Goal: Transaction & Acquisition: Download file/media

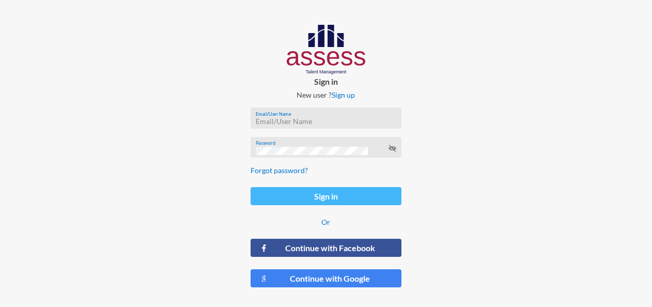
type input "[EMAIL_ADDRESS][DOMAIN_NAME]"
click at [328, 196] on button "Sign in" at bounding box center [326, 196] width 151 height 18
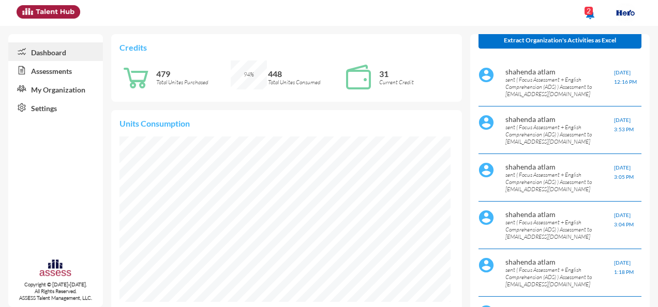
scroll to position [103, 0]
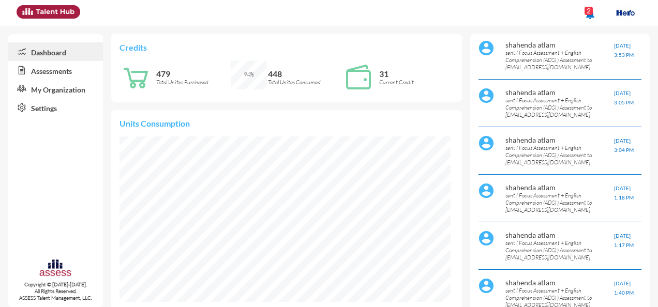
click at [44, 72] on link "Assessments" at bounding box center [55, 70] width 95 height 19
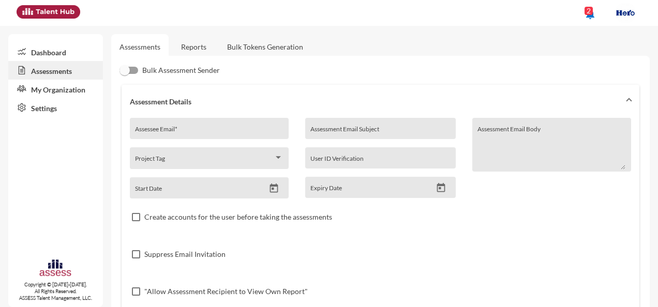
click at [199, 52] on link "Reports" at bounding box center [194, 46] width 42 height 25
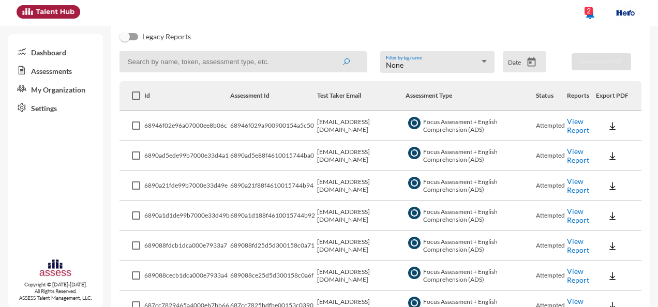
scroll to position [155, 0]
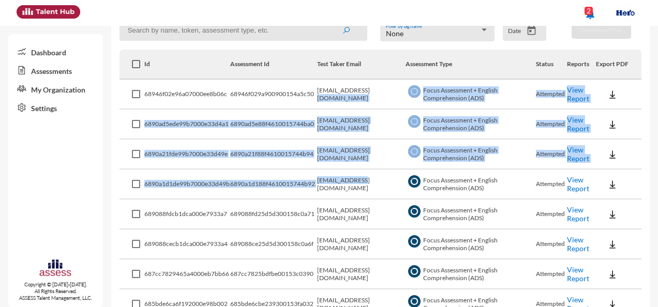
drag, startPoint x: 365, startPoint y: 94, endPoint x: 360, endPoint y: 172, distance: 78.2
click at [527, 35] on icon "Open calendar" at bounding box center [531, 30] width 8 height 9
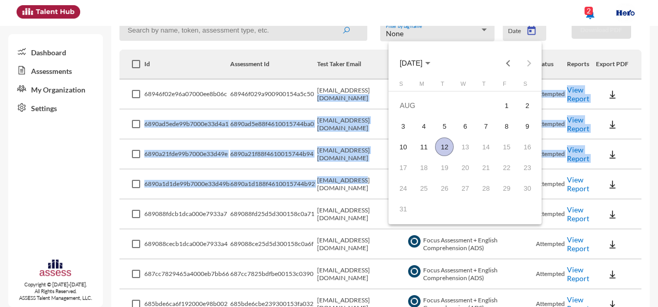
click at [430, 60] on span "[DATE]" at bounding box center [415, 62] width 31 height 8
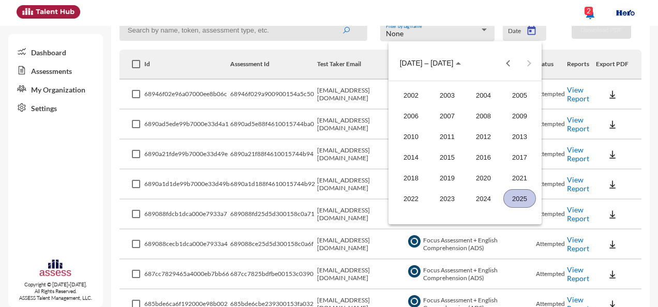
click at [486, 194] on div "2024" at bounding box center [483, 198] width 33 height 19
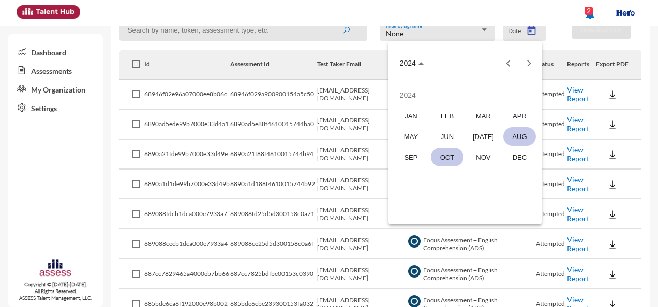
click at [445, 155] on div "OCT" at bounding box center [447, 157] width 33 height 19
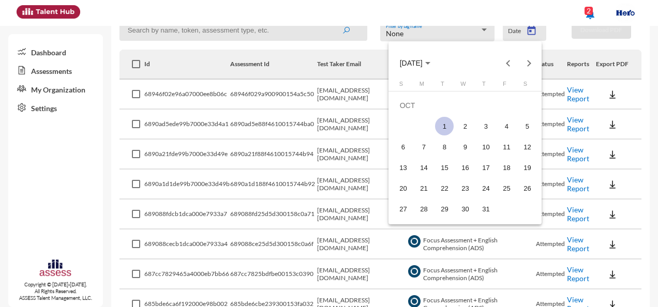
click at [448, 127] on div "1" at bounding box center [444, 126] width 19 height 19
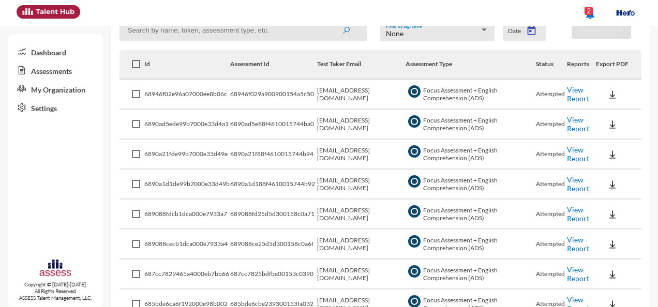
type input "[DATE]"
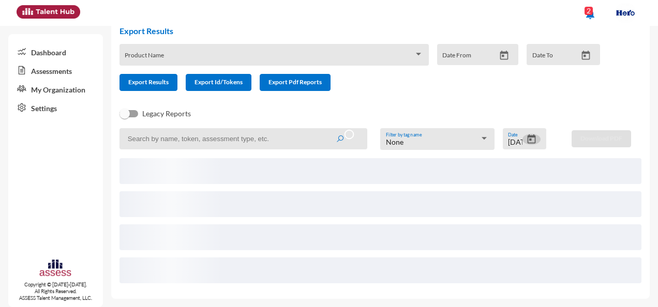
scroll to position [0, 0]
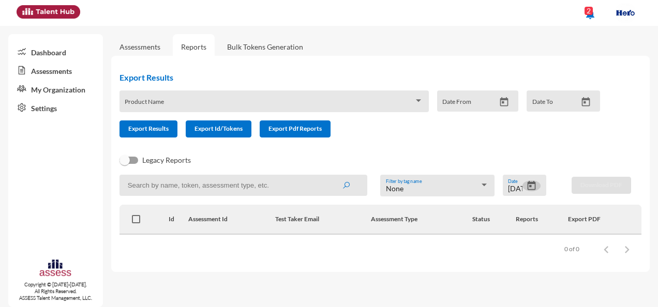
click at [505, 101] on icon "Open calendar" at bounding box center [503, 102] width 11 height 11
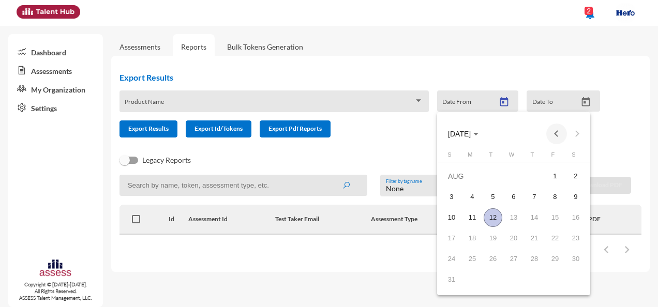
click at [556, 134] on button "Previous month" at bounding box center [556, 134] width 21 height 21
click at [470, 136] on span "JUL 2025" at bounding box center [459, 134] width 23 height 8
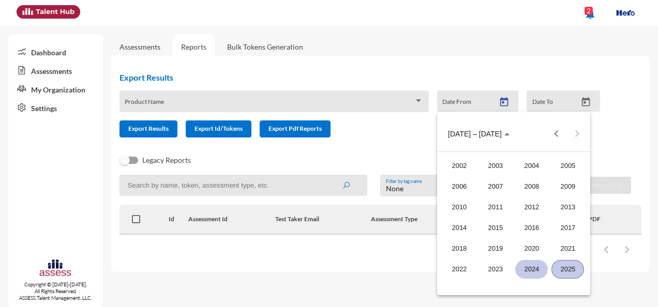
click at [534, 270] on div "2024" at bounding box center [531, 269] width 33 height 19
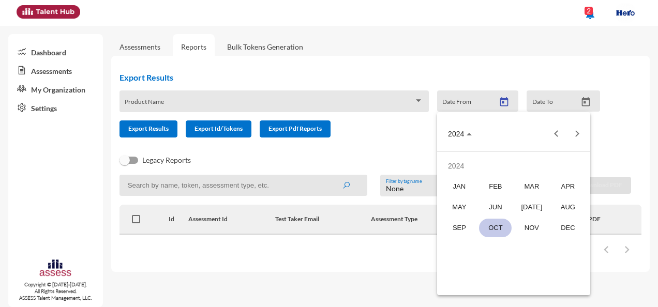
click at [495, 226] on div "OCT" at bounding box center [495, 228] width 33 height 19
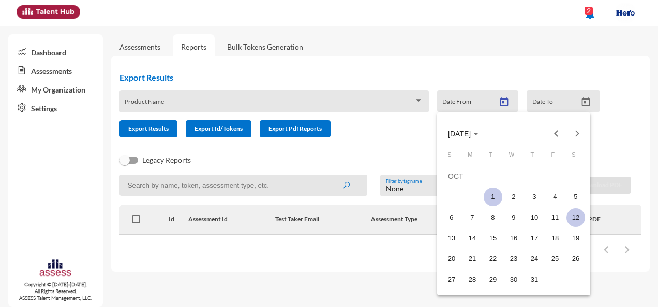
click at [495, 198] on div "1" at bounding box center [492, 197] width 19 height 19
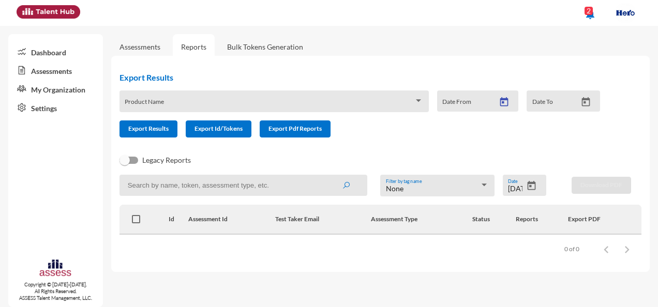
type input "[DATE]"
click at [585, 104] on icon "Open calendar" at bounding box center [585, 102] width 11 height 11
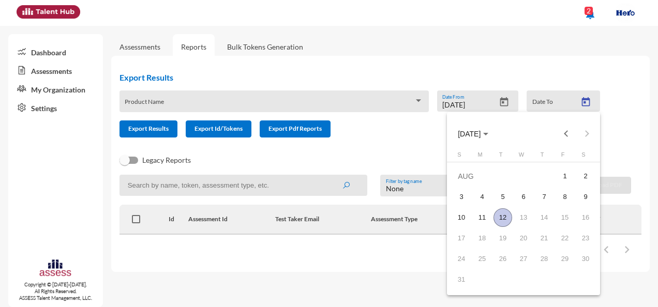
click at [503, 217] on div "12" at bounding box center [502, 217] width 19 height 19
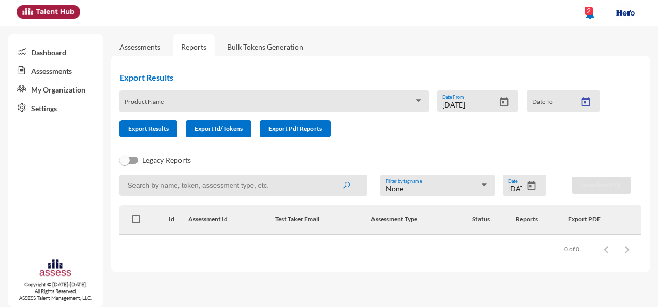
type input "[DATE]"
click at [576, 97] on button "Open calendar" at bounding box center [585, 102] width 18 height 11
click at [508, 142] on div "Export Results Product Name 10/1/2024 Date From 8/12/2025 Date To Export Result…" at bounding box center [363, 105] width 505 height 82
click at [540, 183] on div at bounding box center [531, 186] width 18 height 12
click at [527, 185] on icon "Open calendar" at bounding box center [531, 185] width 8 height 9
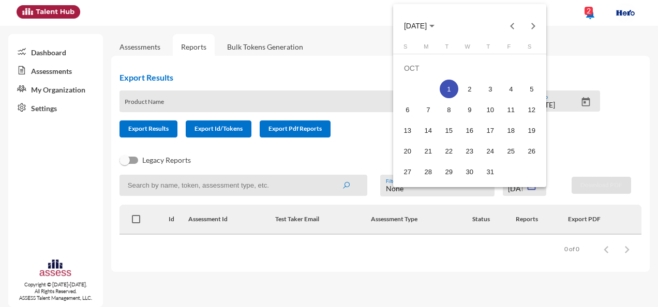
drag, startPoint x: 353, startPoint y: 158, endPoint x: 359, endPoint y: 165, distance: 9.5
click at [353, 158] on div at bounding box center [329, 153] width 658 height 307
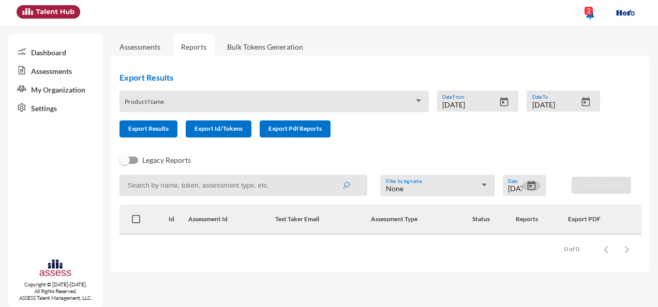
click at [297, 162] on div "Legacy Reports" at bounding box center [372, 164] width 522 height 21
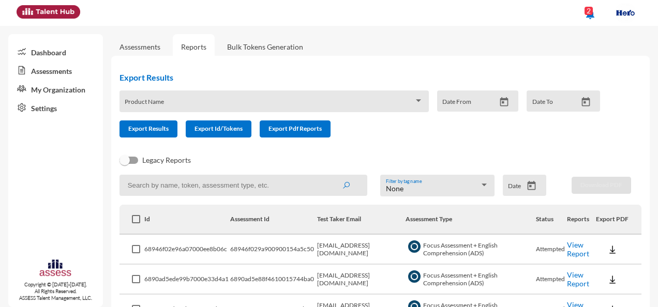
click at [498, 101] on icon "Open calendar" at bounding box center [503, 102] width 11 height 11
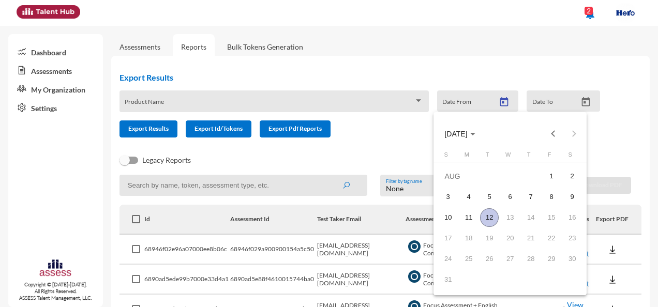
click at [475, 130] on span "[DATE]" at bounding box center [459, 133] width 31 height 8
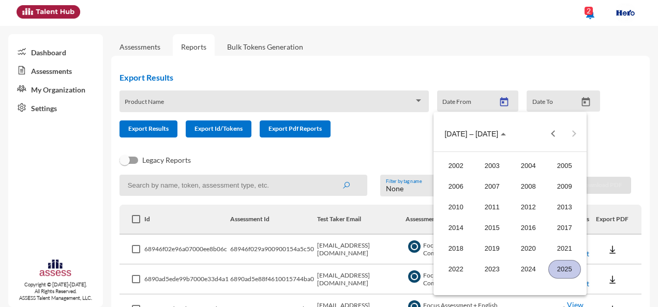
click at [534, 268] on div "2024" at bounding box center [528, 269] width 33 height 19
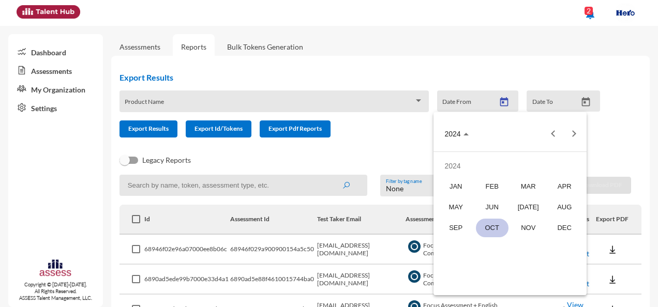
click at [495, 223] on div "OCT" at bounding box center [492, 228] width 33 height 19
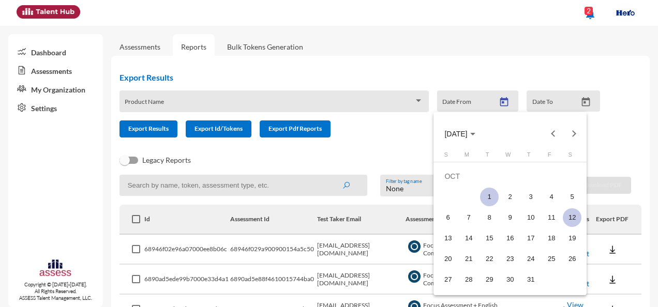
click at [493, 195] on div "1" at bounding box center [489, 197] width 19 height 19
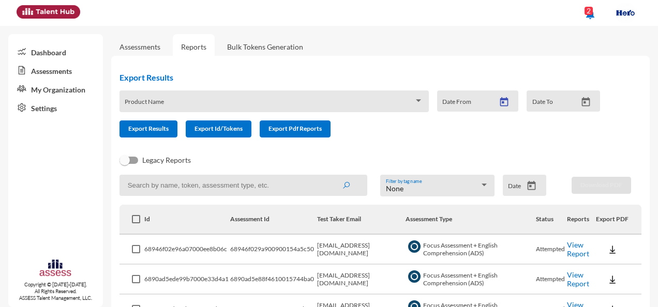
type input "[DATE]"
click at [580, 101] on icon "Open calendar" at bounding box center [585, 102] width 11 height 11
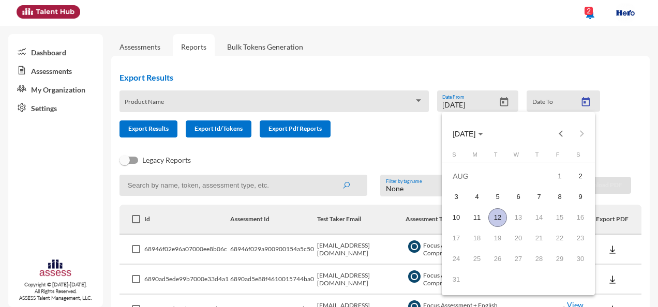
click at [499, 216] on div "12" at bounding box center [497, 217] width 19 height 19
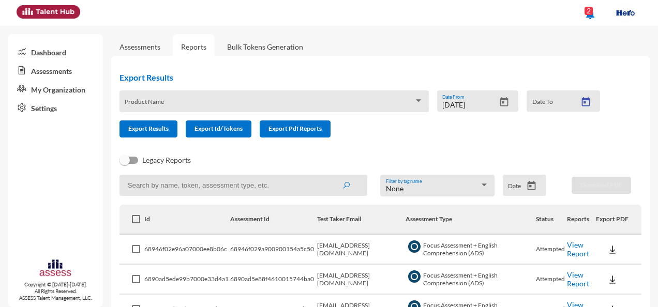
type input "[DATE]"
click at [388, 138] on form "Product Name [DATE] Date From [DATE] Date To Export Results Export Id/Tokens Ex…" at bounding box center [363, 113] width 489 height 47
click at [162, 132] on span "Export Results" at bounding box center [148, 129] width 40 height 8
click at [481, 184] on div at bounding box center [483, 185] width 5 height 3
click at [481, 185] on span "None" at bounding box center [434, 190] width 102 height 22
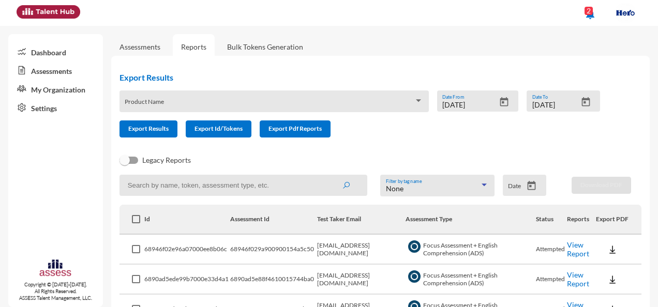
click at [176, 186] on input at bounding box center [243, 185] width 248 height 21
type input "focus"
click at [329, 176] on button "submit" at bounding box center [345, 185] width 33 height 19
click at [135, 218] on span at bounding box center [136, 219] width 8 height 8
click at [135, 223] on input "checkbox" at bounding box center [135, 223] width 1 height 1
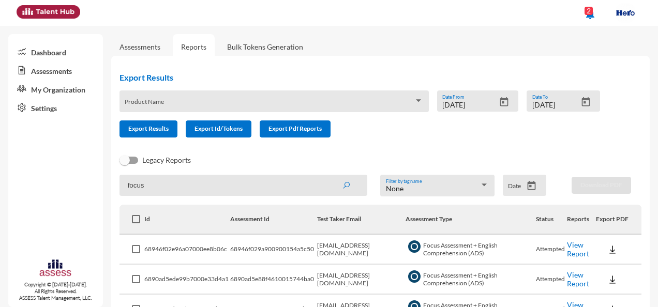
checkbox input "true"
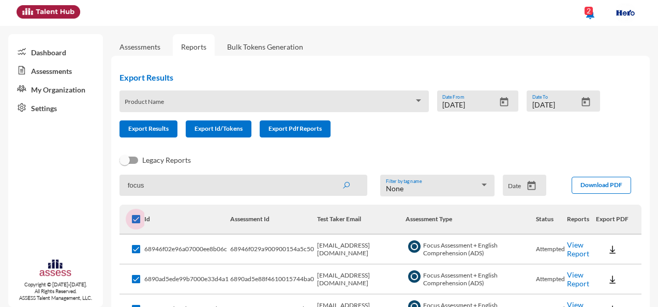
checkbox input "true"
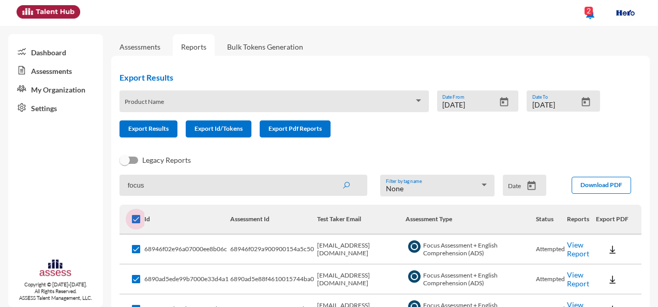
checkbox input "true"
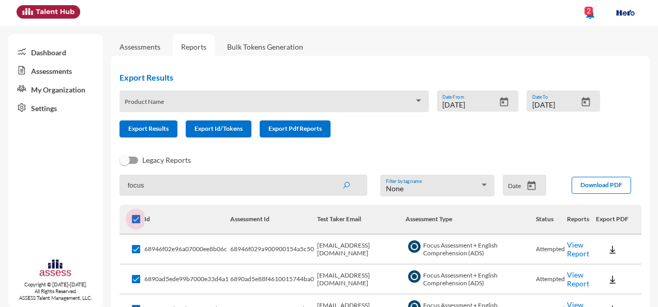
checkbox input "true"
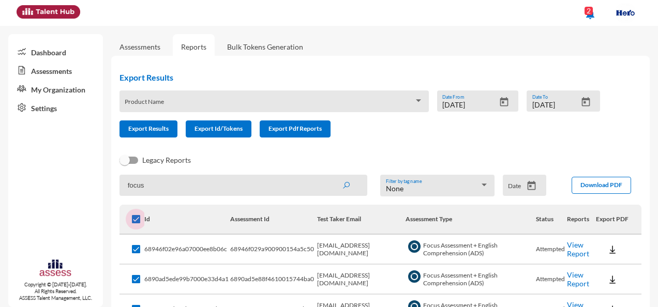
checkbox input "true"
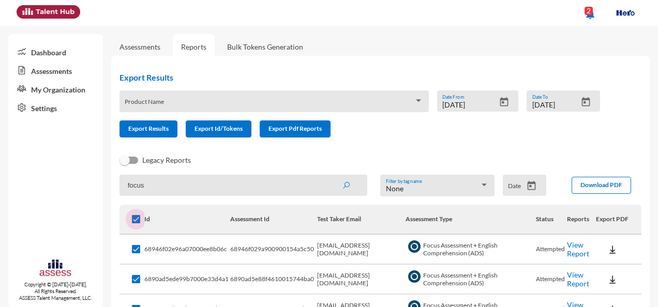
checkbox input "true"
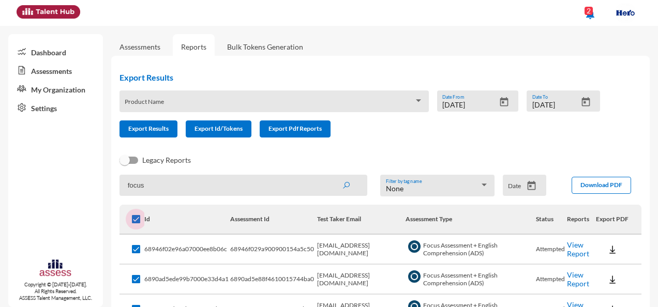
checkbox input "true"
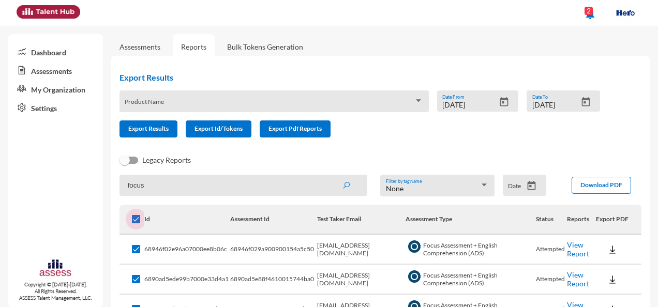
checkbox input "true"
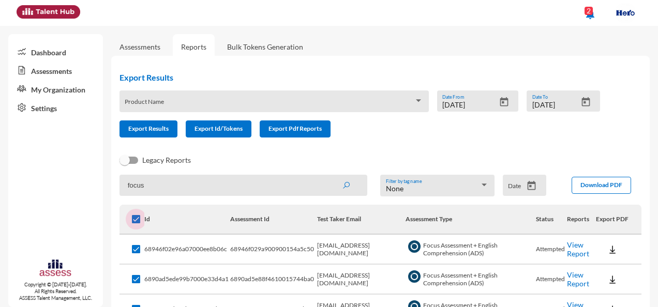
checkbox input "true"
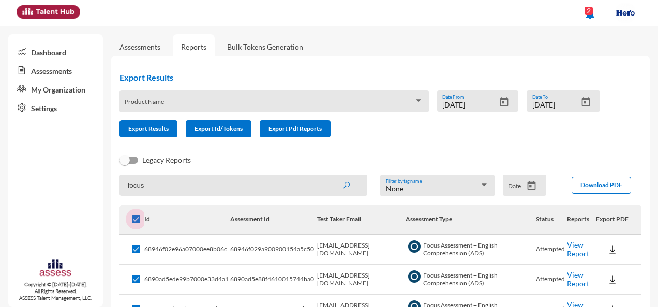
checkbox input "true"
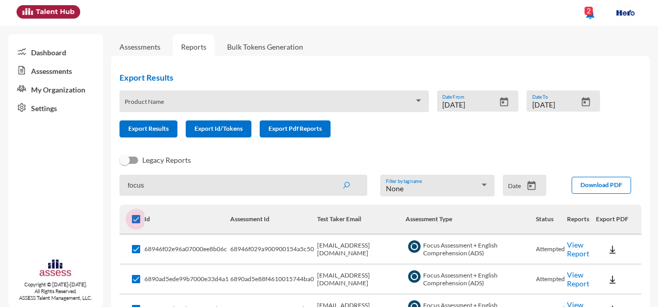
checkbox input "true"
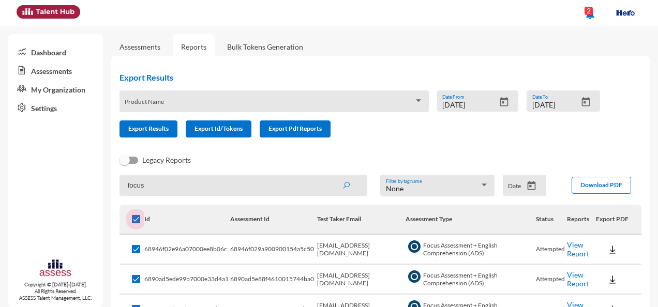
checkbox input "true"
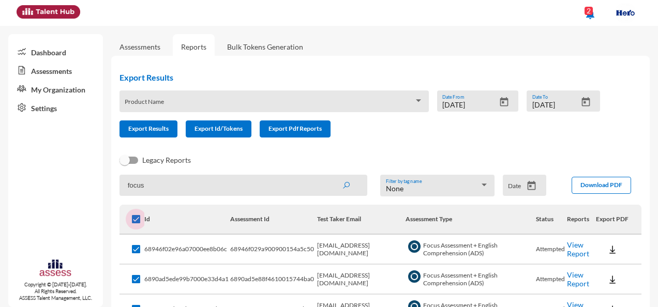
checkbox input "true"
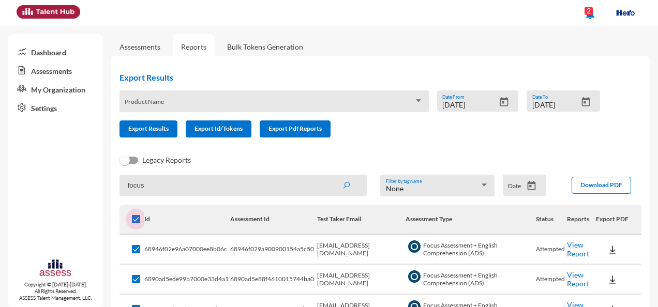
checkbox input "true"
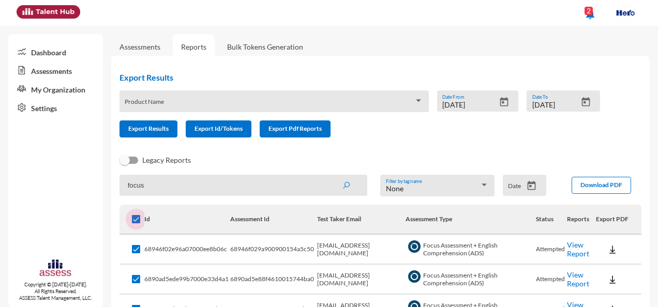
checkbox input "true"
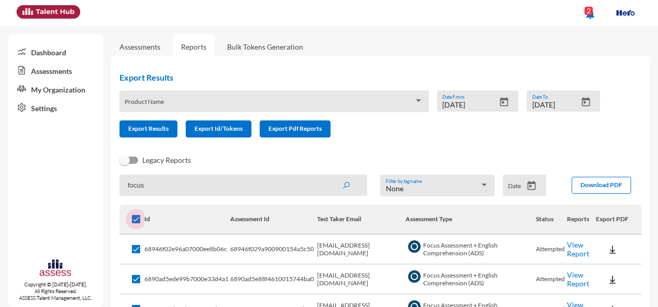
checkbox input "true"
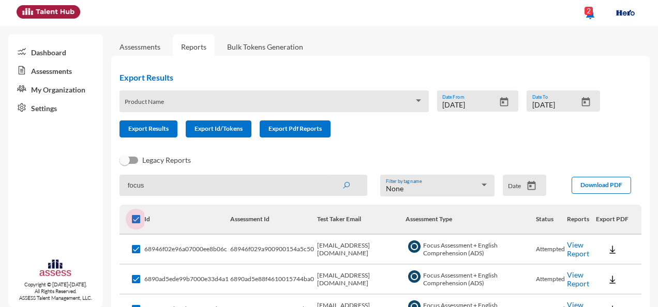
checkbox input "true"
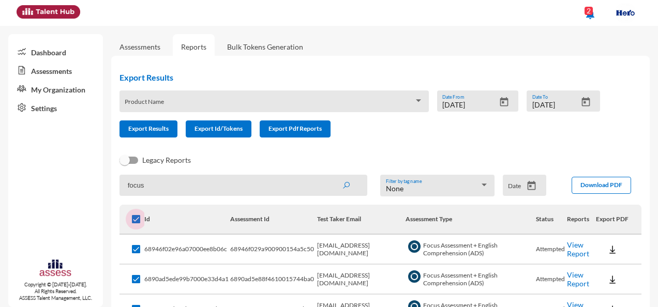
checkbox input "true"
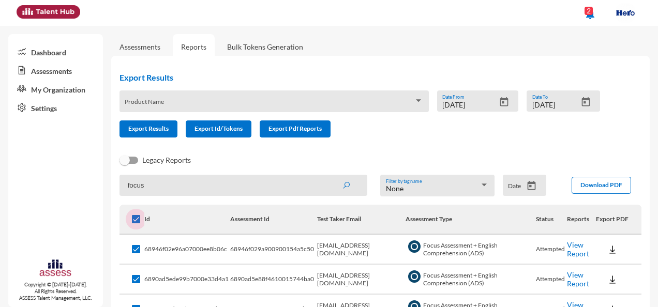
checkbox input "true"
click at [593, 188] on span "Download PDF" at bounding box center [601, 185] width 42 height 8
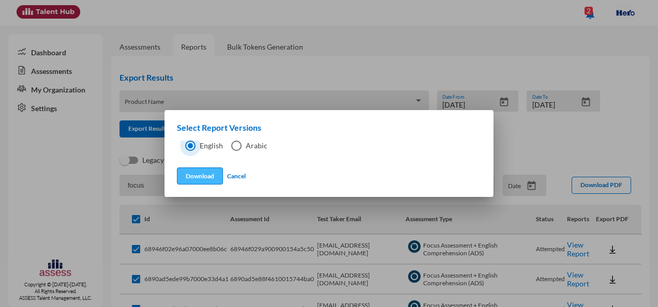
click at [193, 175] on button "Download" at bounding box center [200, 176] width 46 height 17
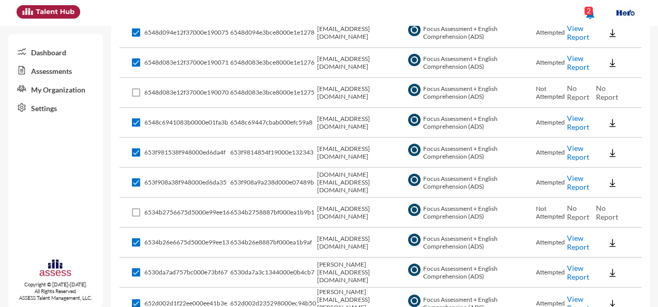
scroll to position [2972, 0]
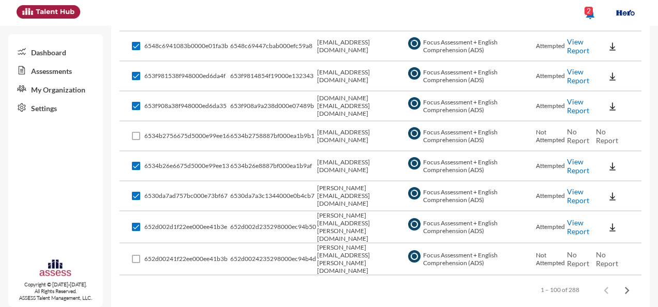
drag, startPoint x: 565, startPoint y: 277, endPoint x: 575, endPoint y: 276, distance: 10.4
click at [575, 280] on div "1 – 100 of 288" at bounding box center [582, 290] width 109 height 21
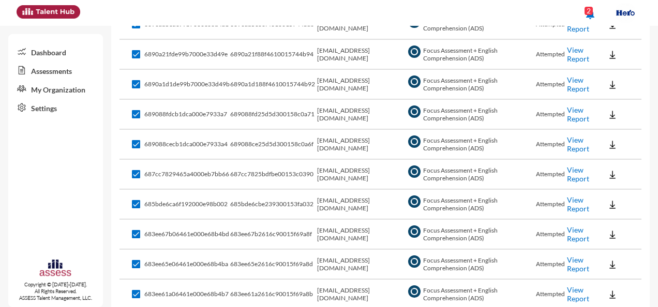
scroll to position [0, 0]
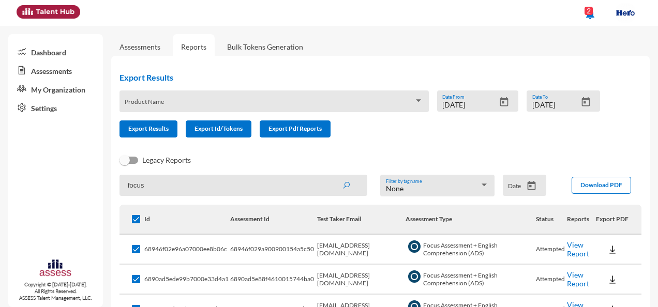
click at [66, 50] on link "Dashboard" at bounding box center [55, 51] width 95 height 19
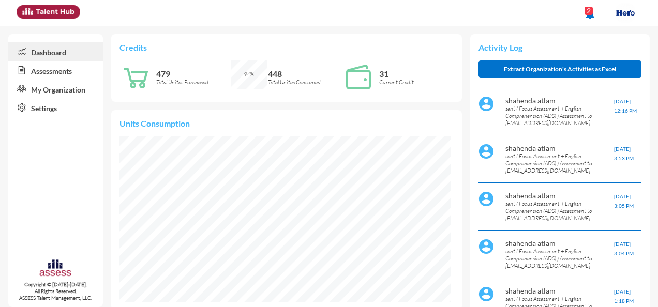
scroll to position [74, 148]
click at [389, 81] on p "Current Credit" at bounding box center [416, 82] width 74 height 7
